Goal: Transaction & Acquisition: Purchase product/service

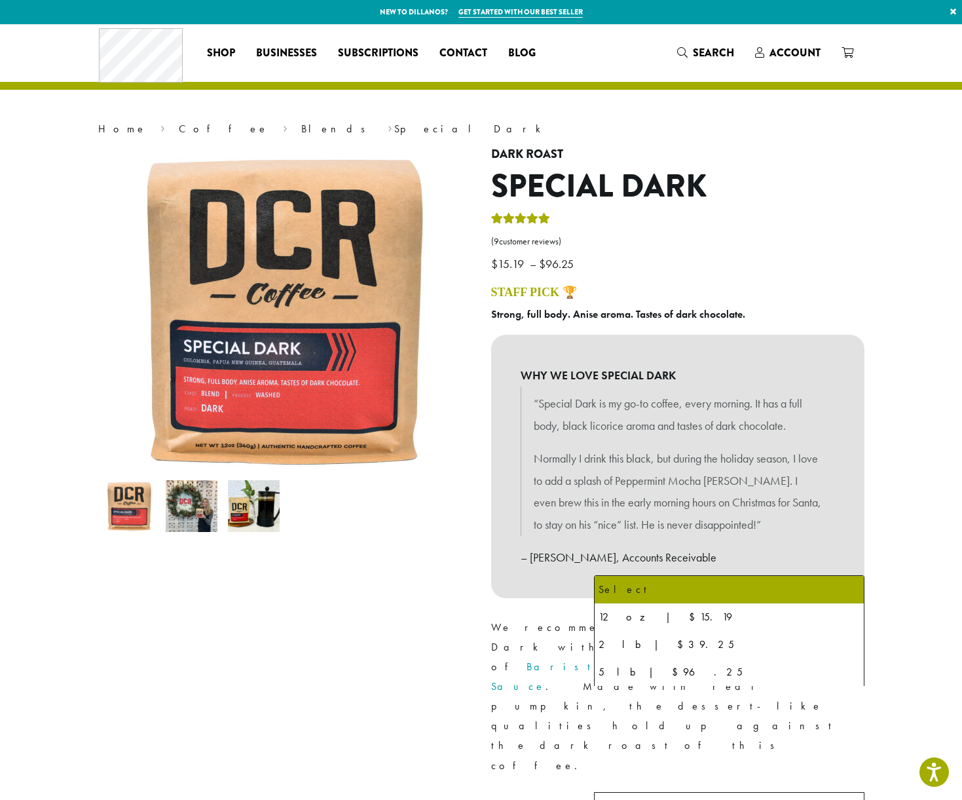
click at [849, 792] on b at bounding box center [848, 808] width 32 height 32
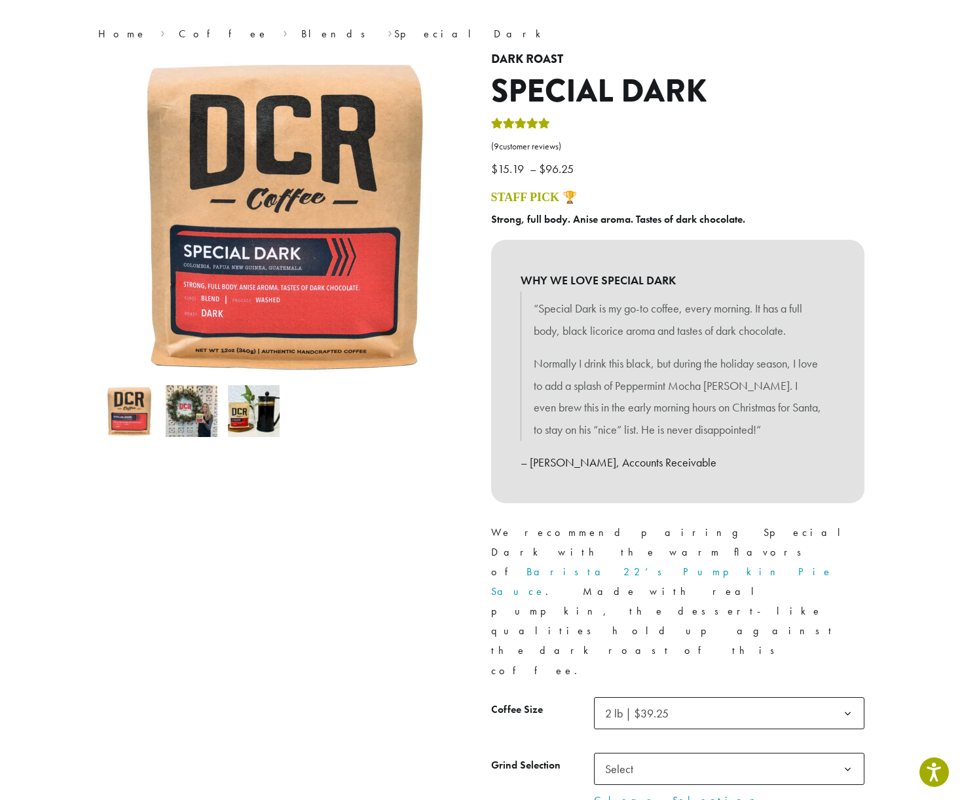
scroll to position [99, 0]
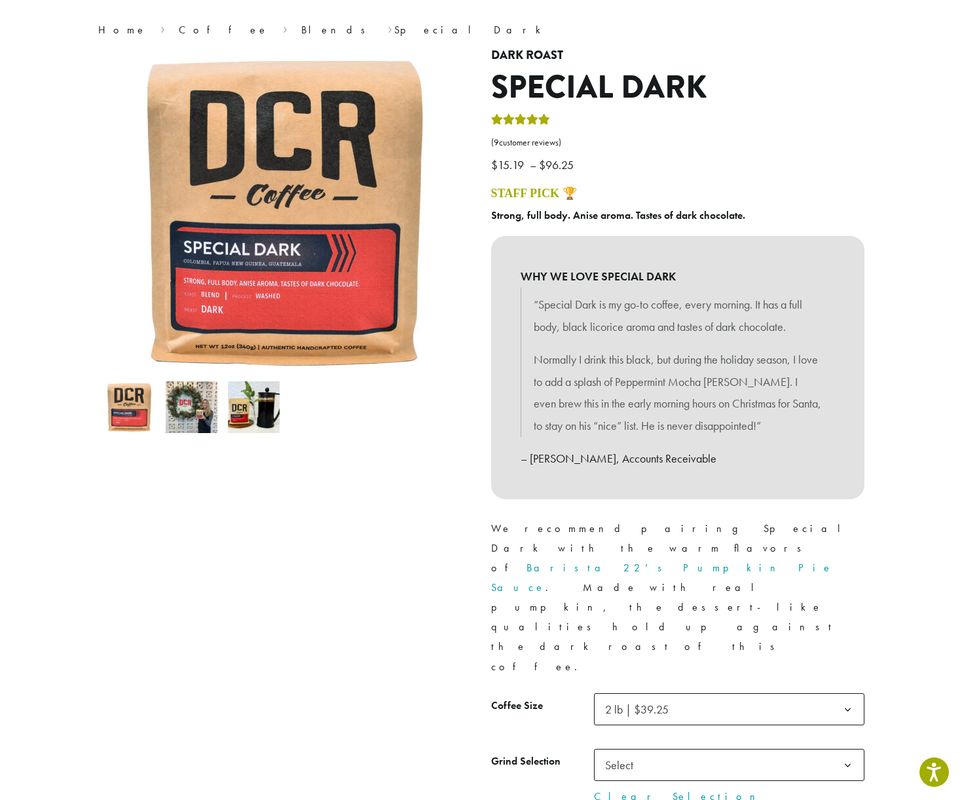
click at [845, 749] on b at bounding box center [848, 765] width 32 height 32
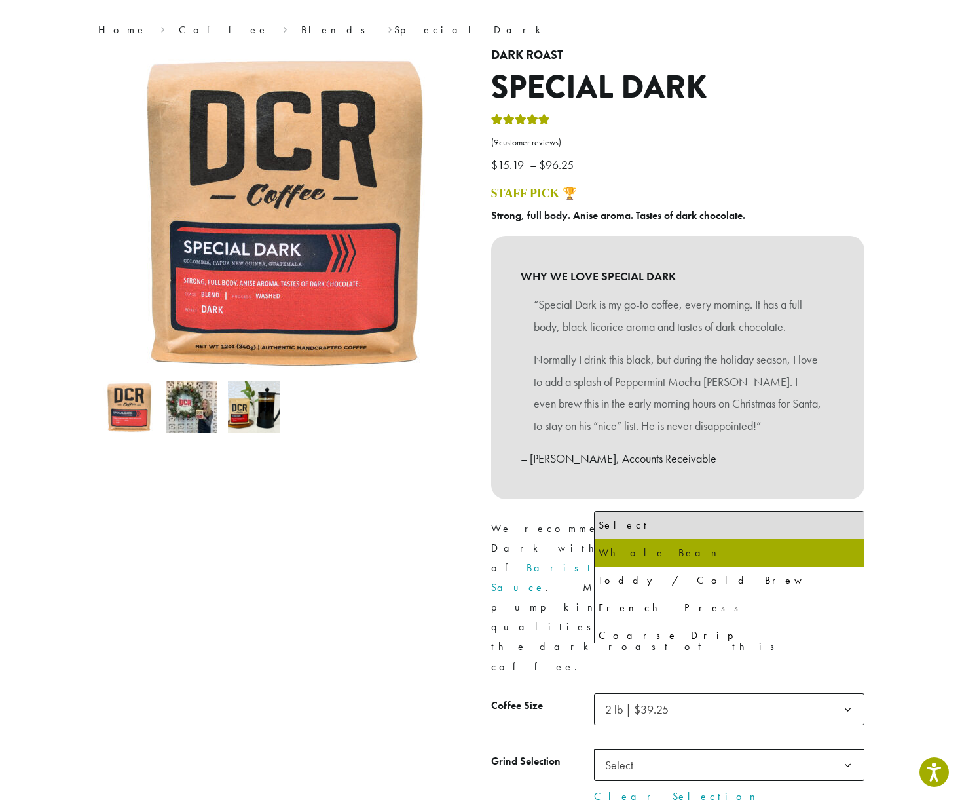
select select "**********"
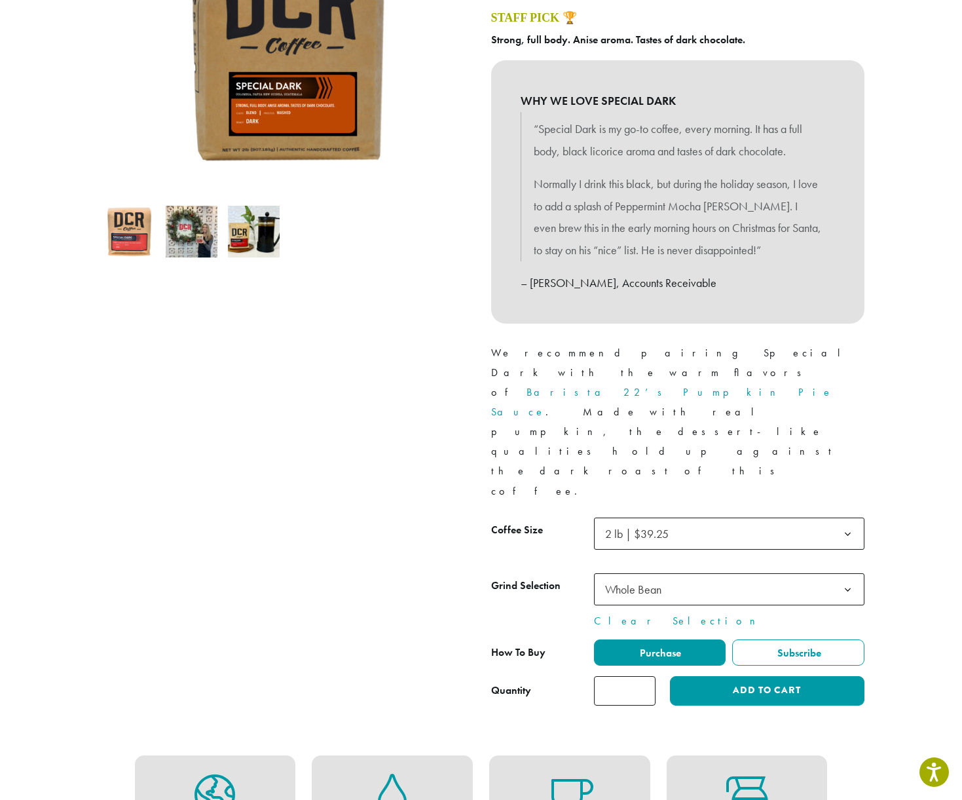
scroll to position [277, 0]
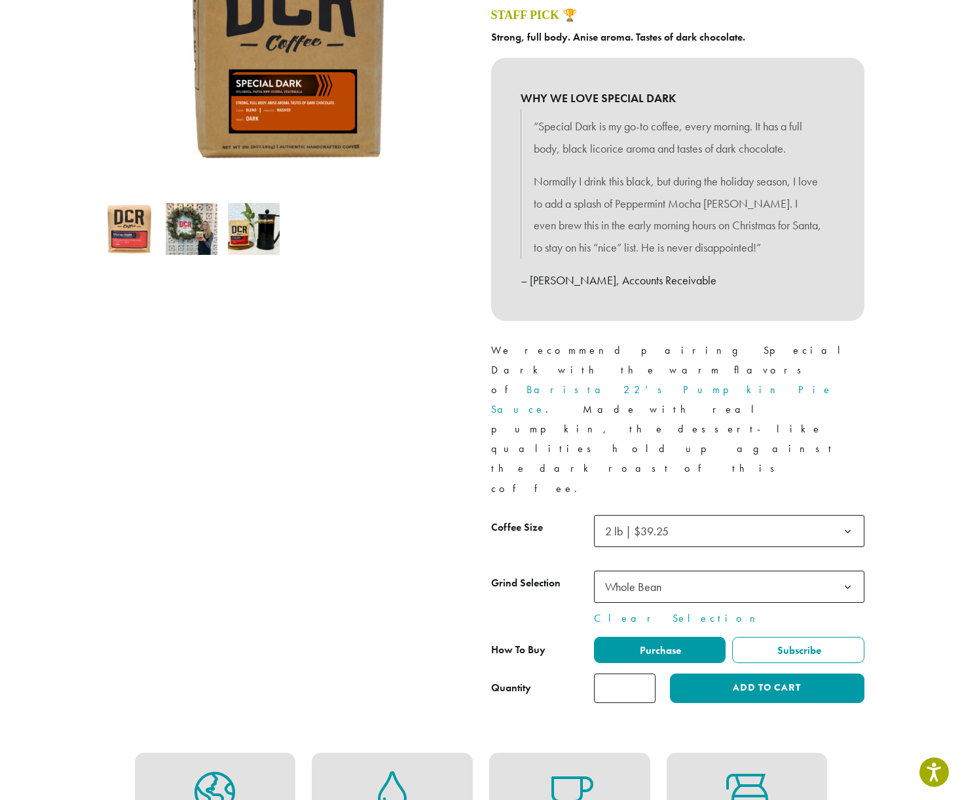
type input "*"
click at [641, 673] on input "*" at bounding box center [625, 687] width 62 height 29
click at [747, 673] on button "Add to cart" at bounding box center [767, 687] width 194 height 29
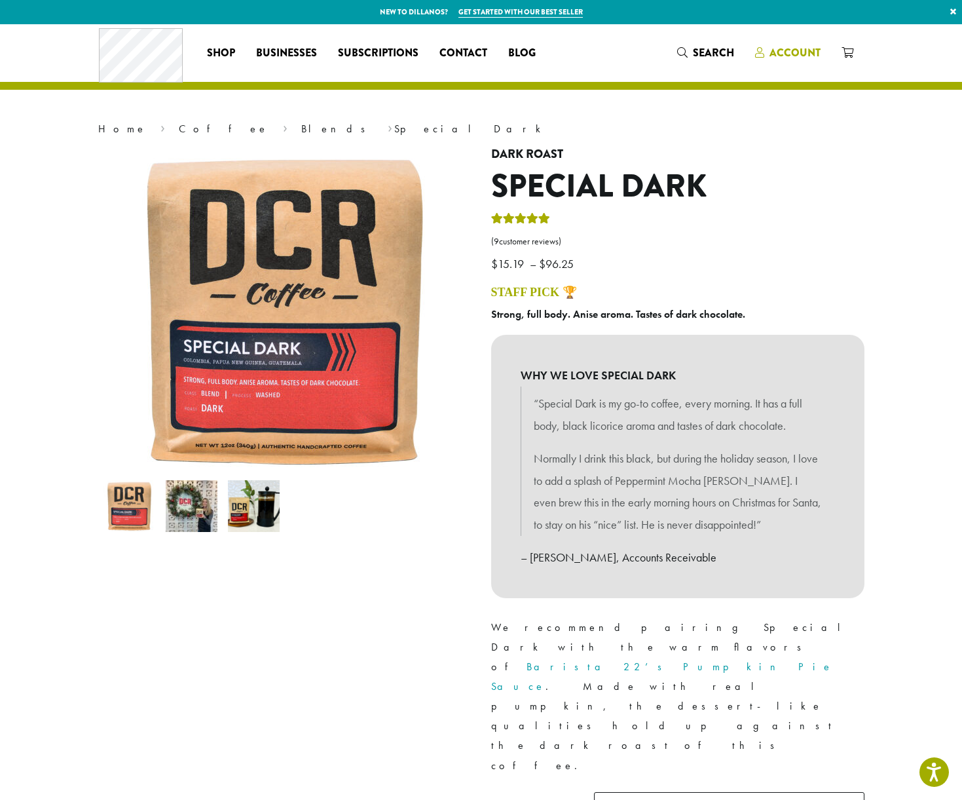
click at [788, 51] on span "Account" at bounding box center [794, 52] width 51 height 15
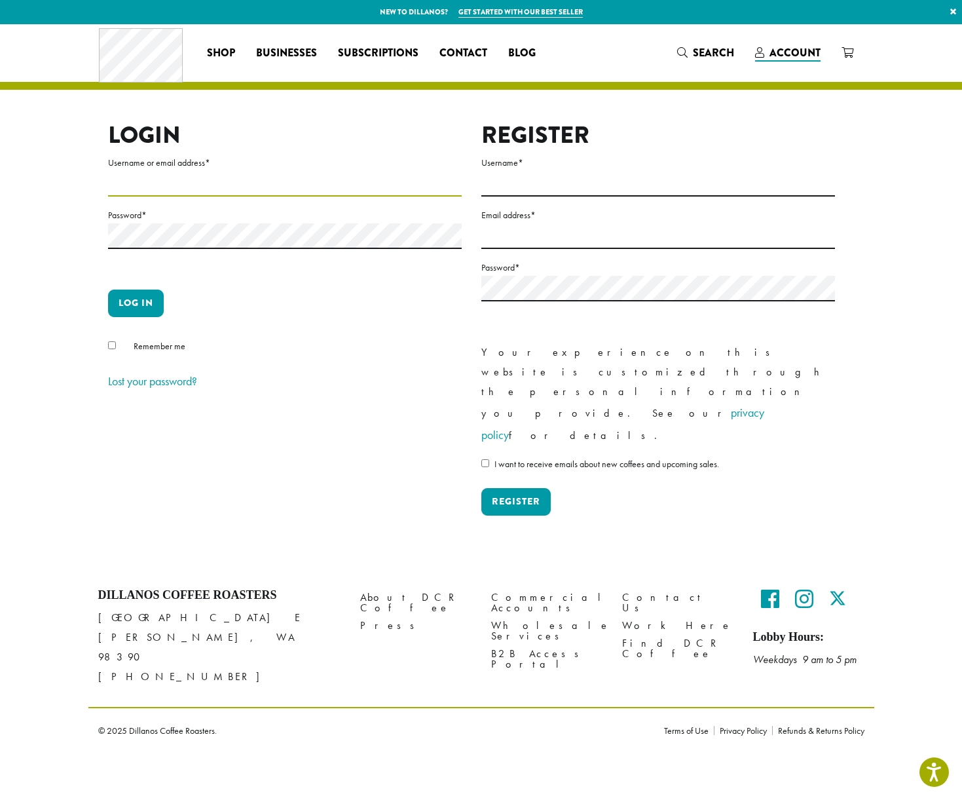
type input "**********"
click at [139, 308] on button "Log in" at bounding box center [136, 303] width 56 height 28
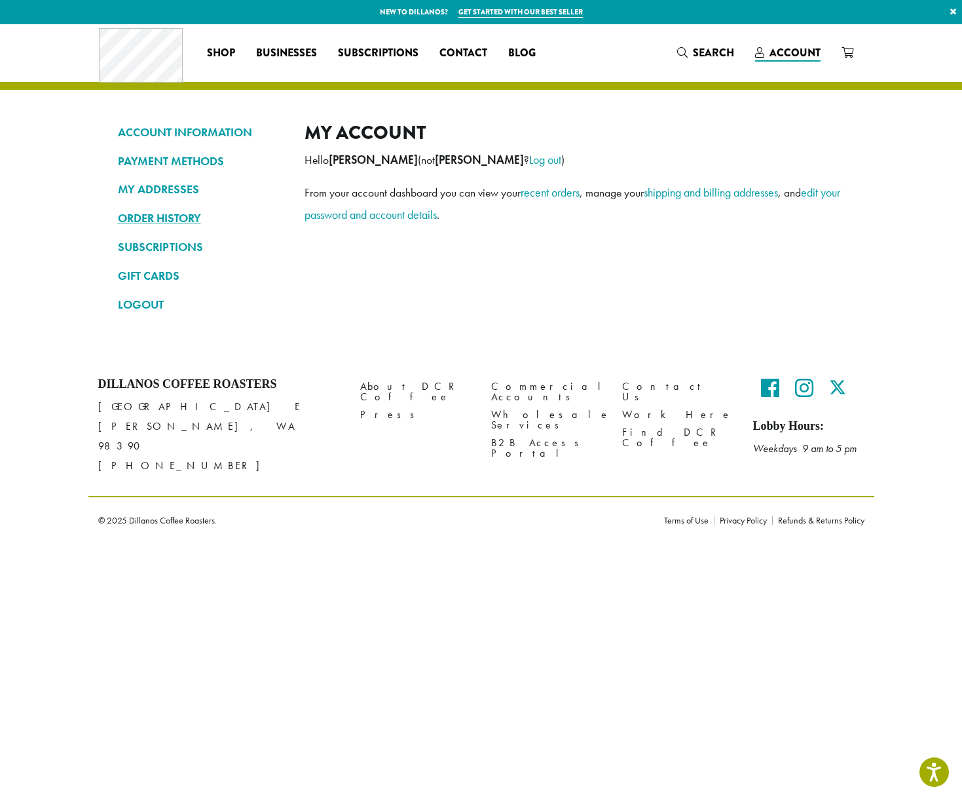
click at [174, 213] on link "ORDER HISTORY" at bounding box center [201, 218] width 167 height 22
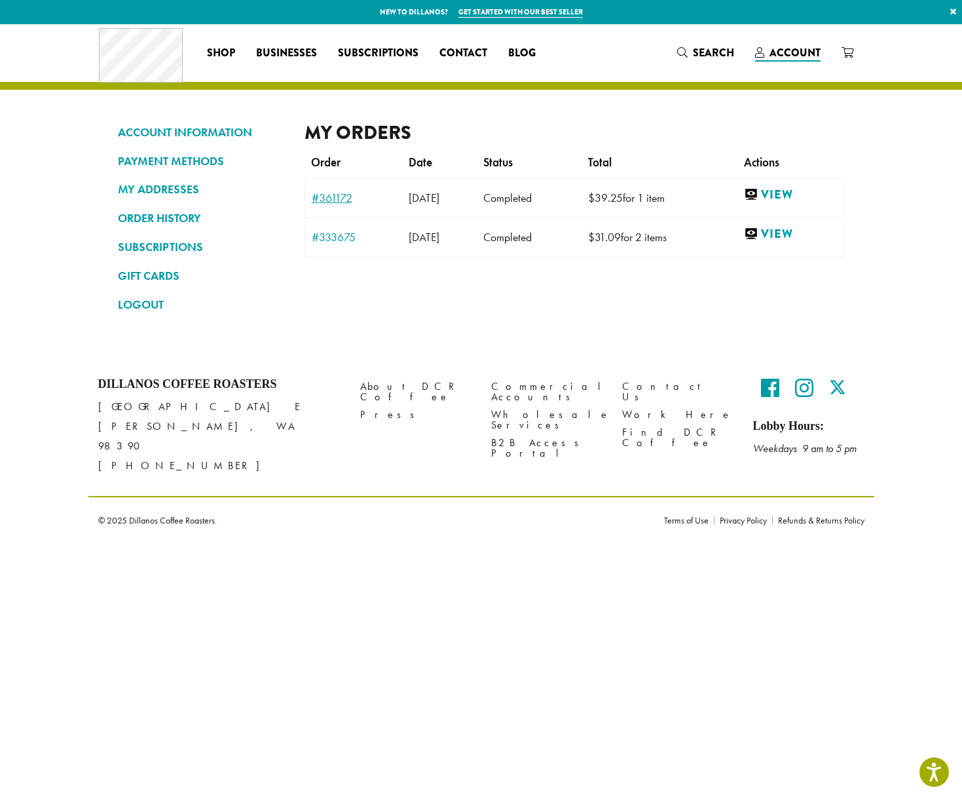
click at [337, 198] on link "#361172" at bounding box center [354, 198] width 84 height 12
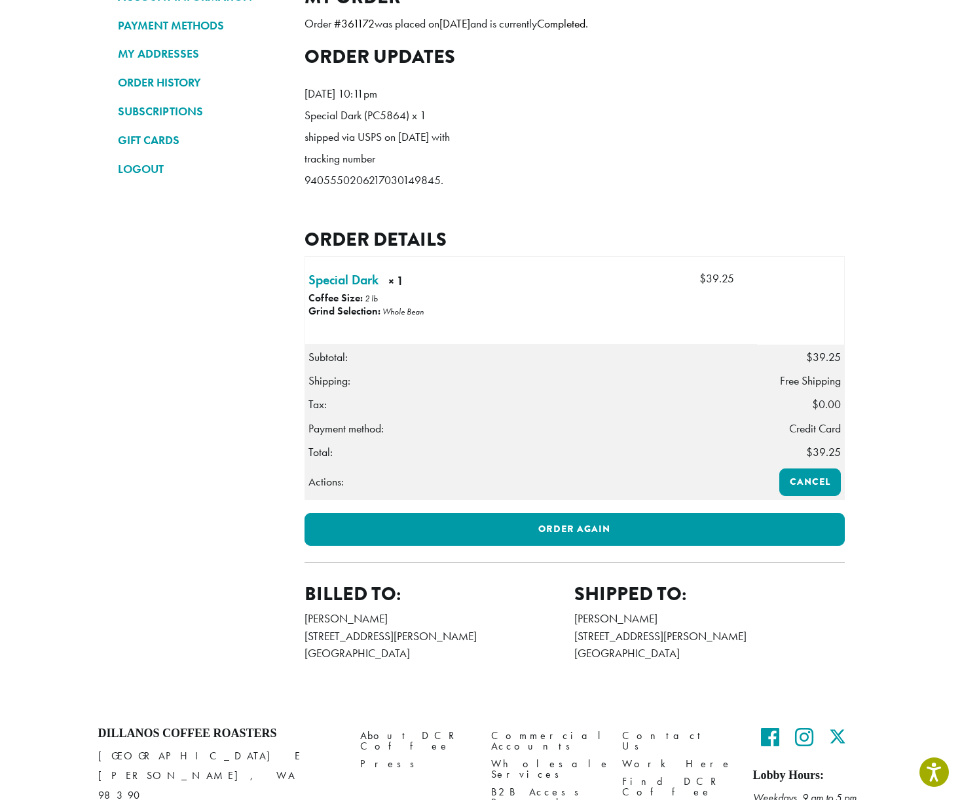
scroll to position [140, 0]
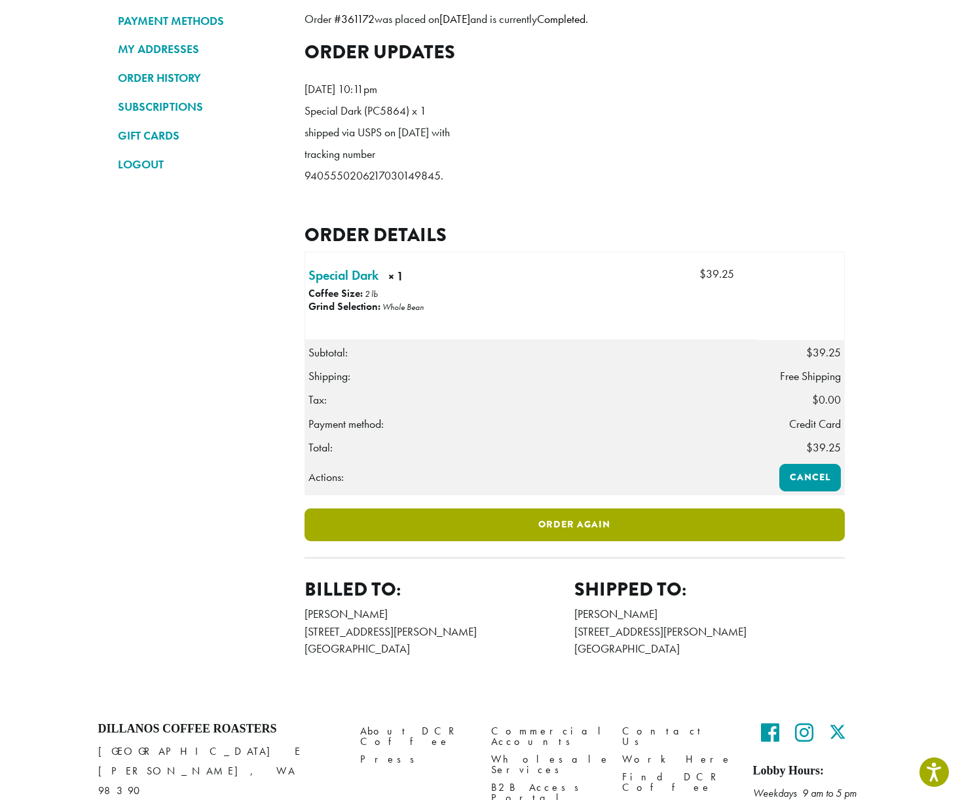
click at [580, 540] on link "Order again" at bounding box center [574, 524] width 540 height 33
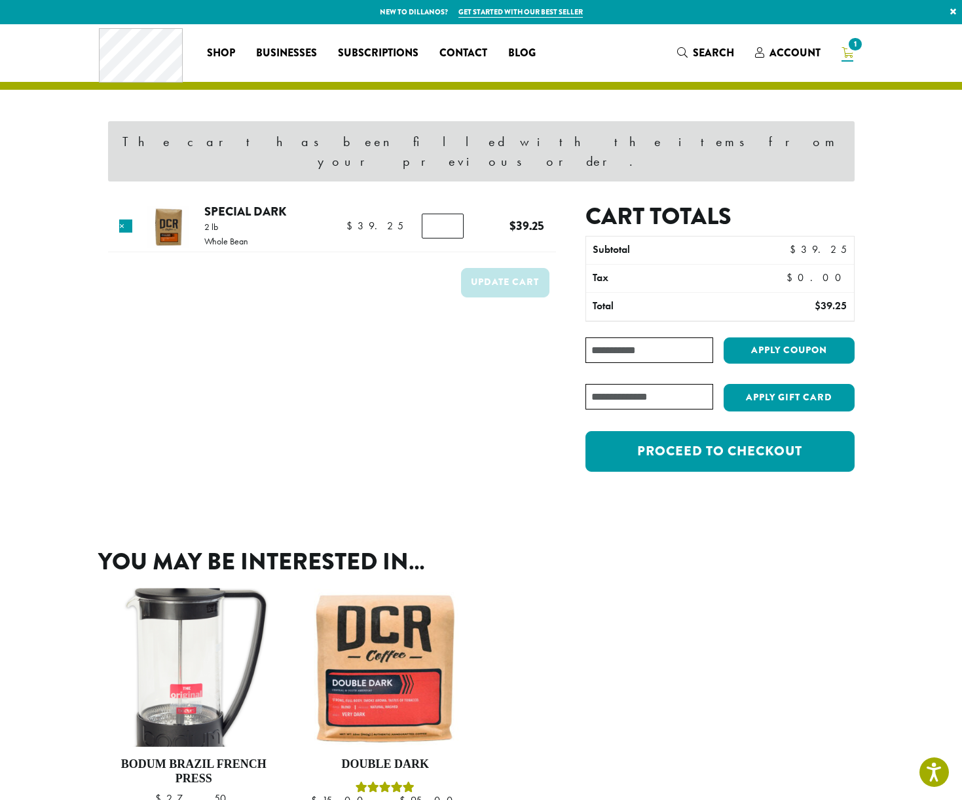
type input "*"
click at [450, 213] on input "*" at bounding box center [443, 225] width 42 height 25
click at [501, 268] on button "Update cart" at bounding box center [505, 282] width 88 height 29
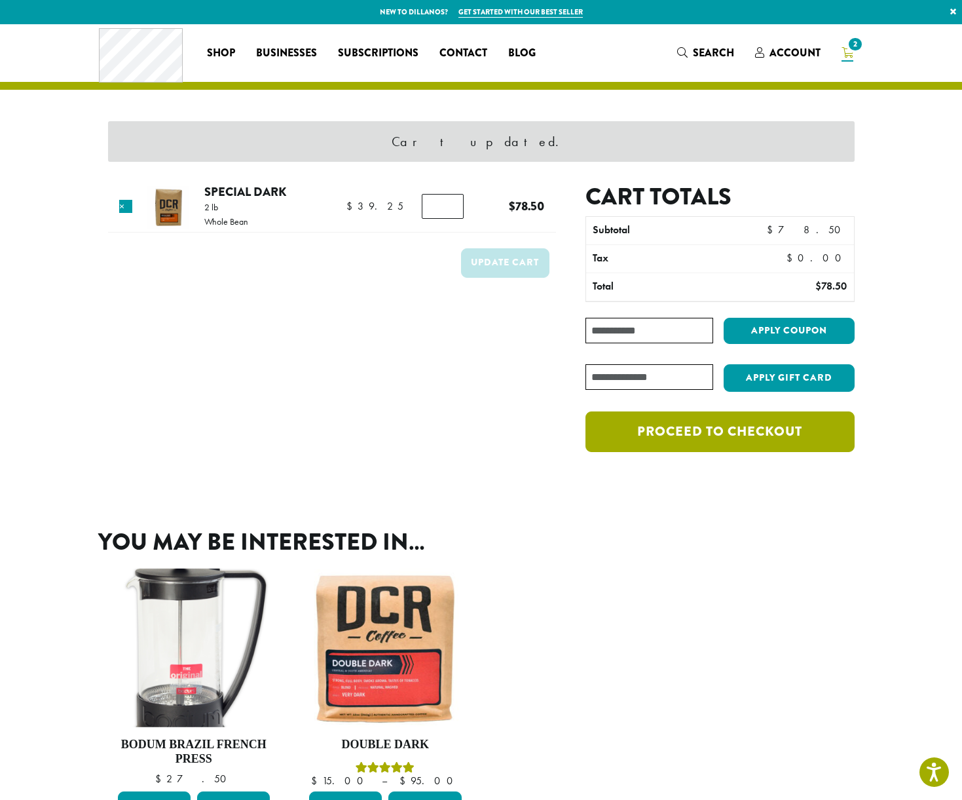
click at [712, 434] on link "Proceed to checkout" at bounding box center [719, 431] width 268 height 41
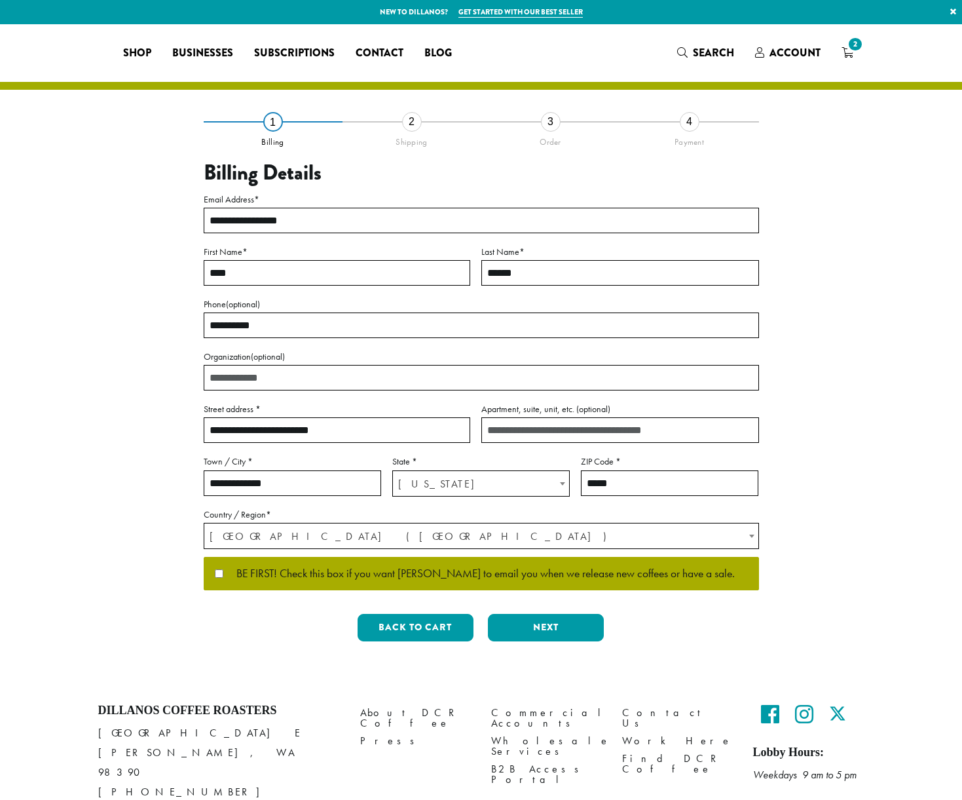
select select "**"
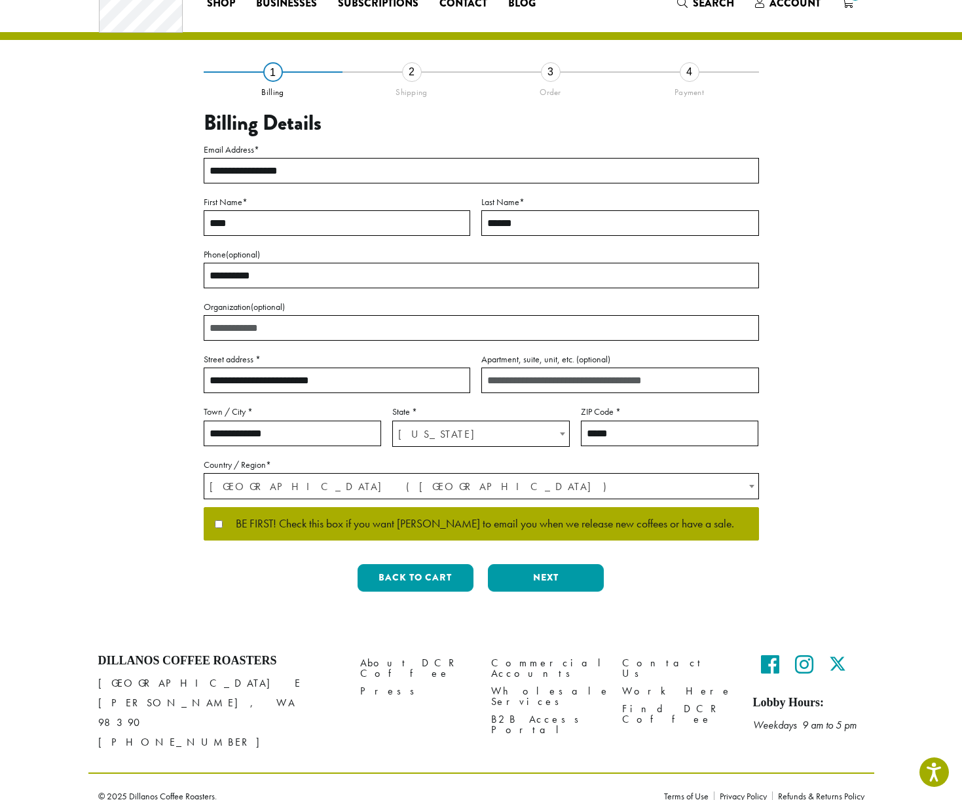
scroll to position [49, 0]
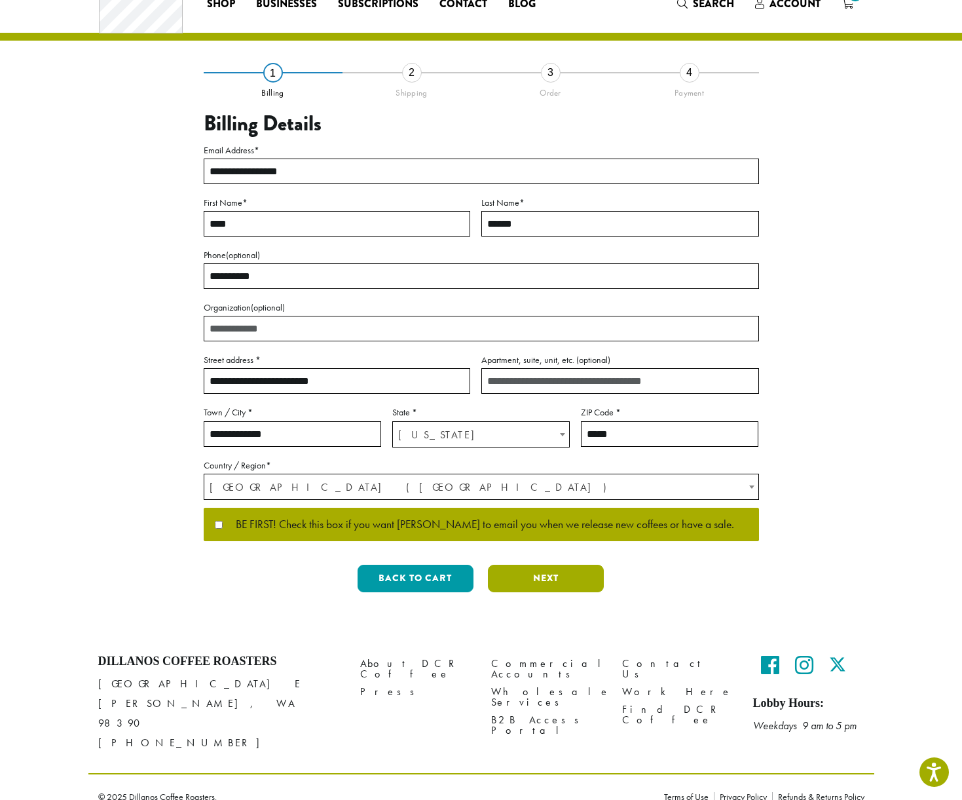
click at [529, 569] on button "Next" at bounding box center [546, 578] width 116 height 28
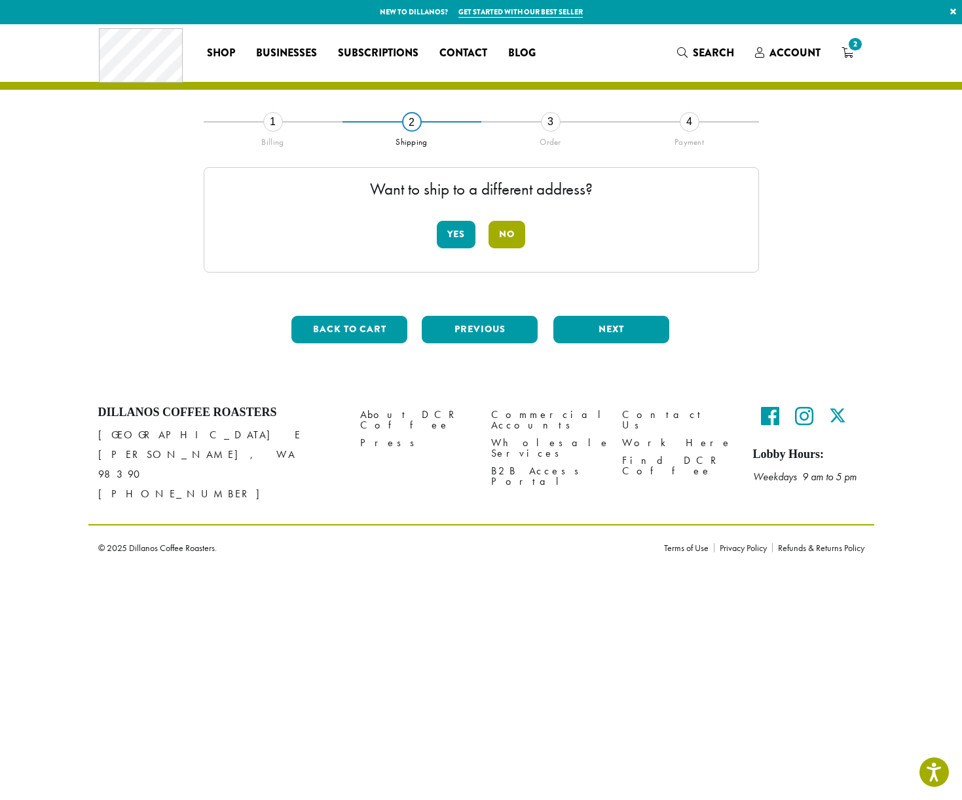
click at [502, 232] on button "No" at bounding box center [506, 235] width 37 height 28
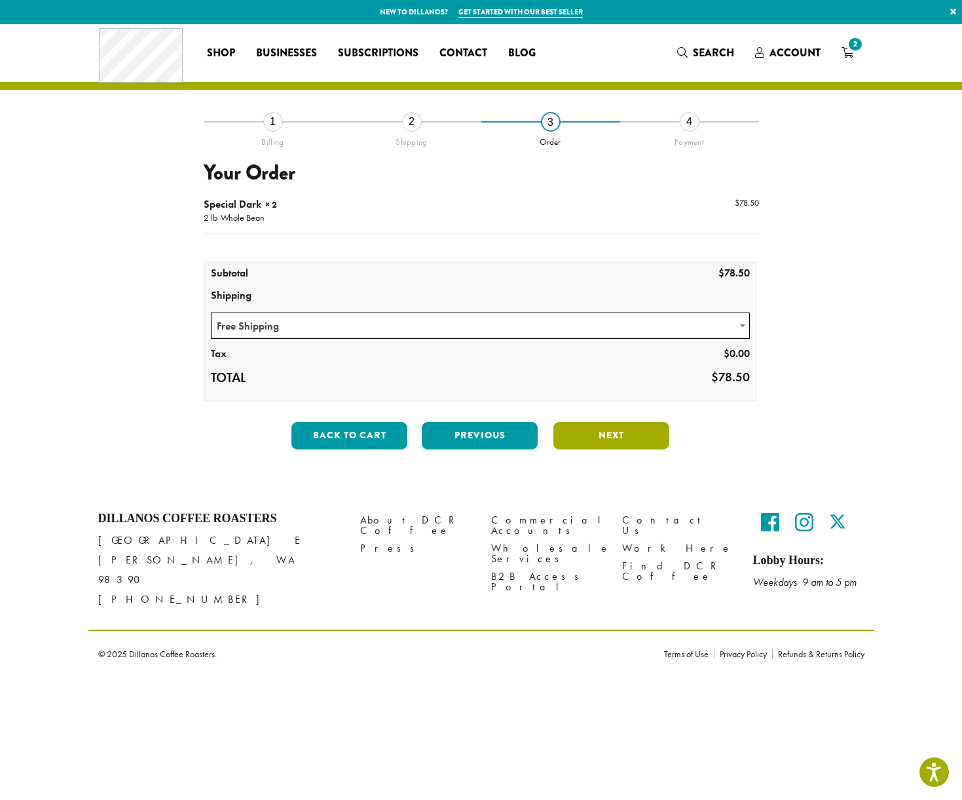
click at [604, 430] on button "Next" at bounding box center [611, 436] width 116 height 28
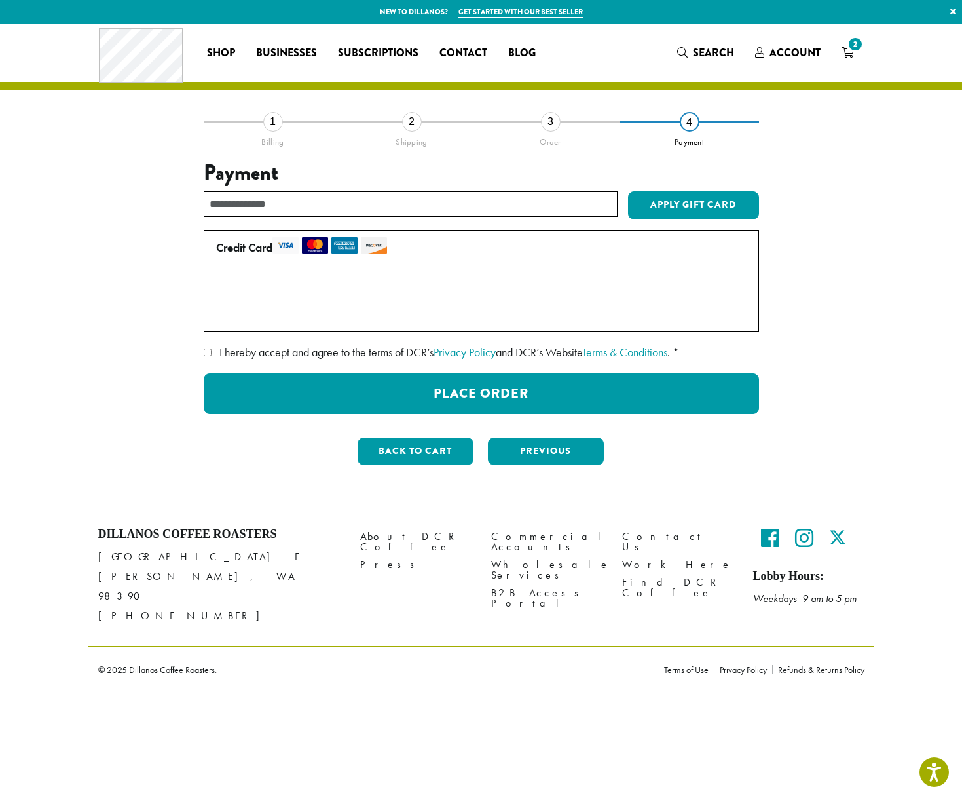
click at [222, 314] on label "Use a new card" at bounding box center [478, 313] width 525 height 21
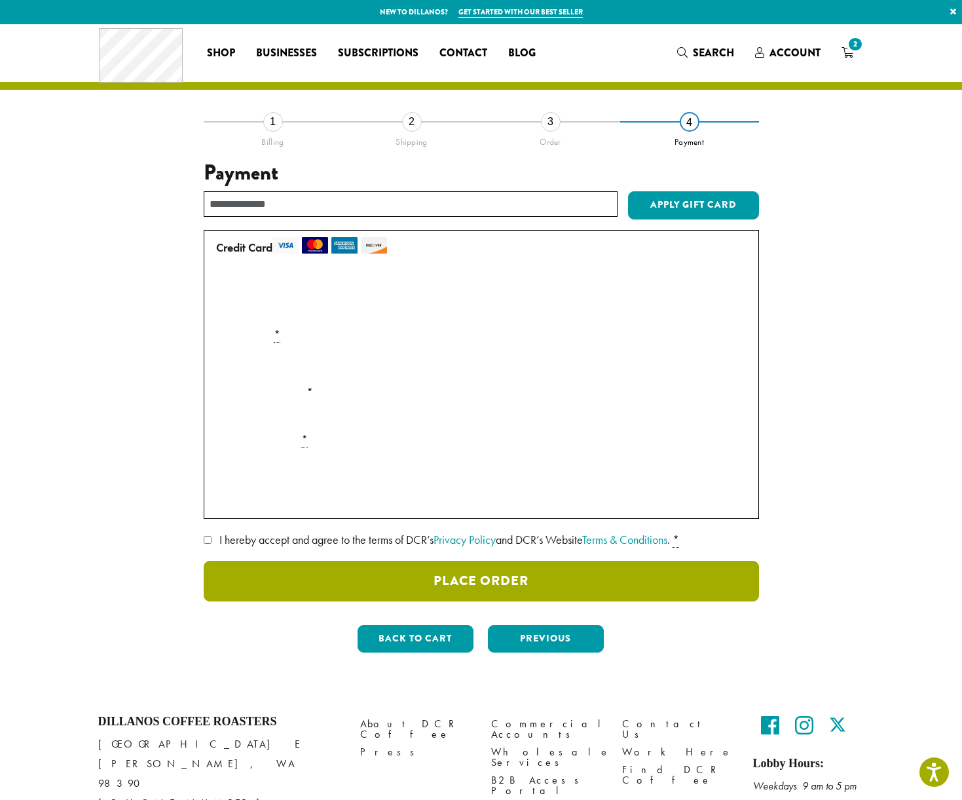
click at [445, 581] on button "Place Order" at bounding box center [481, 581] width 555 height 41
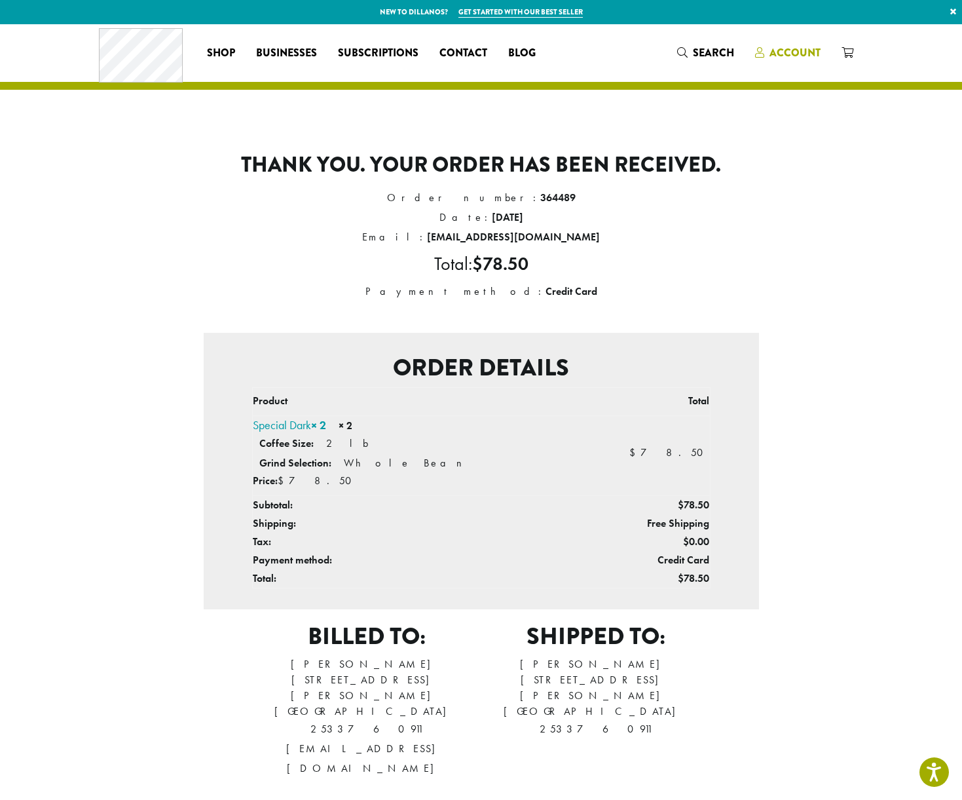
click at [801, 50] on span "Account" at bounding box center [794, 52] width 51 height 15
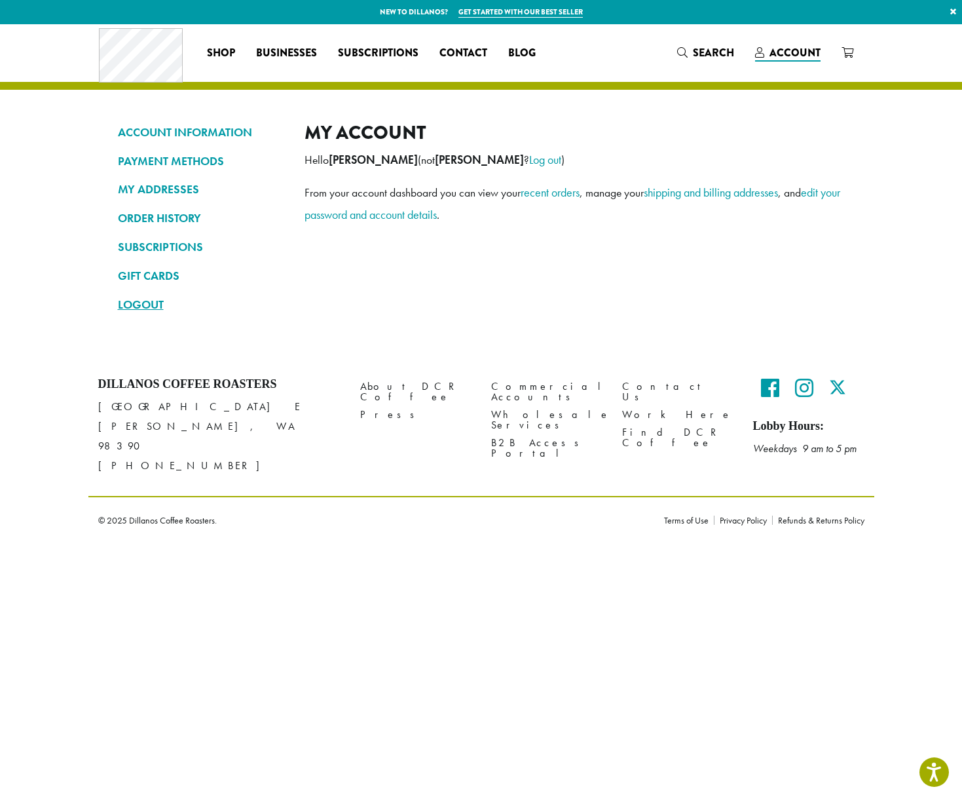
click at [141, 301] on link "LOGOUT" at bounding box center [201, 304] width 167 height 22
